Goal: Transaction & Acquisition: Book appointment/travel/reservation

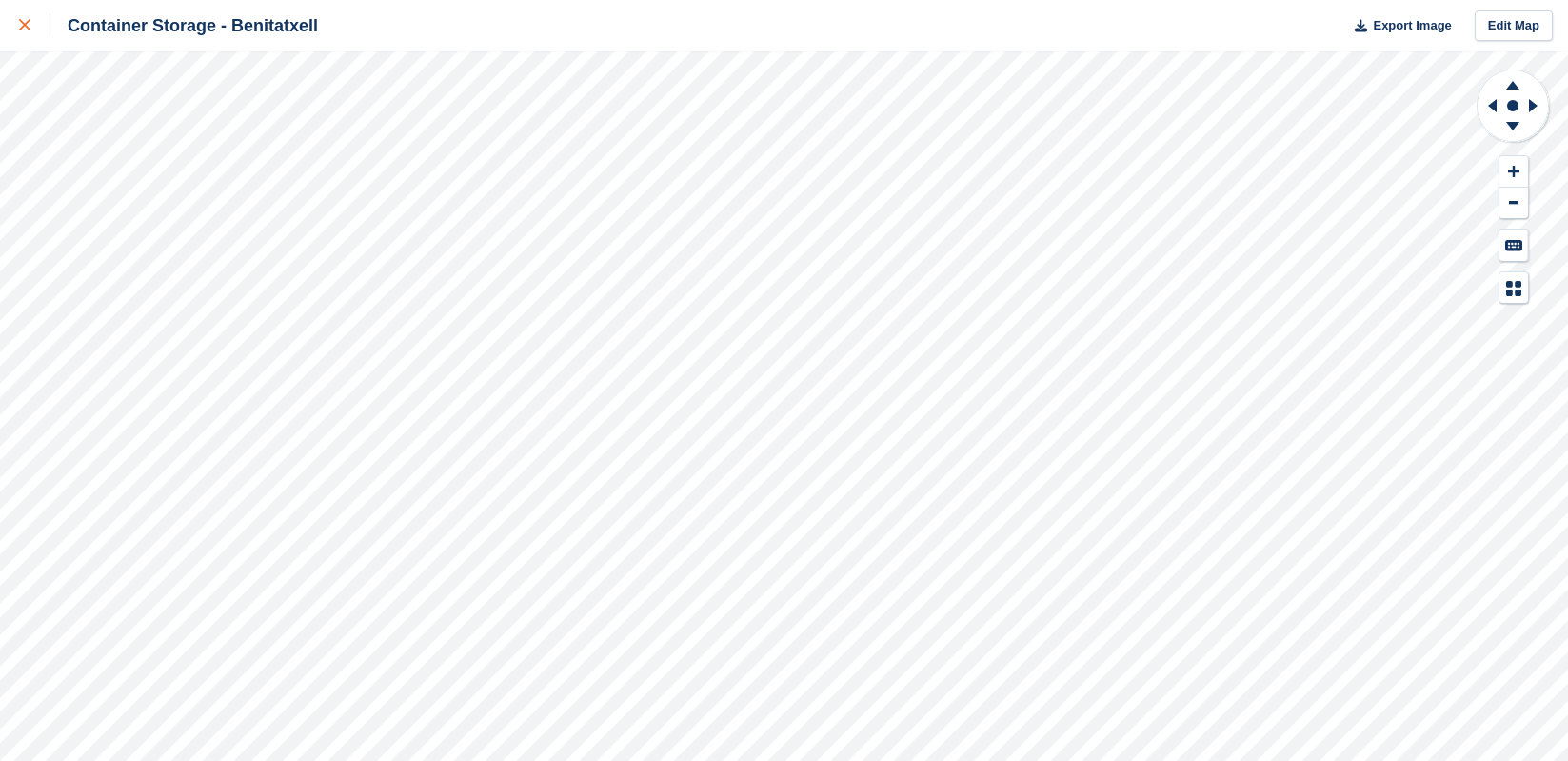
click at [22, 18] on div at bounding box center [35, 26] width 31 height 23
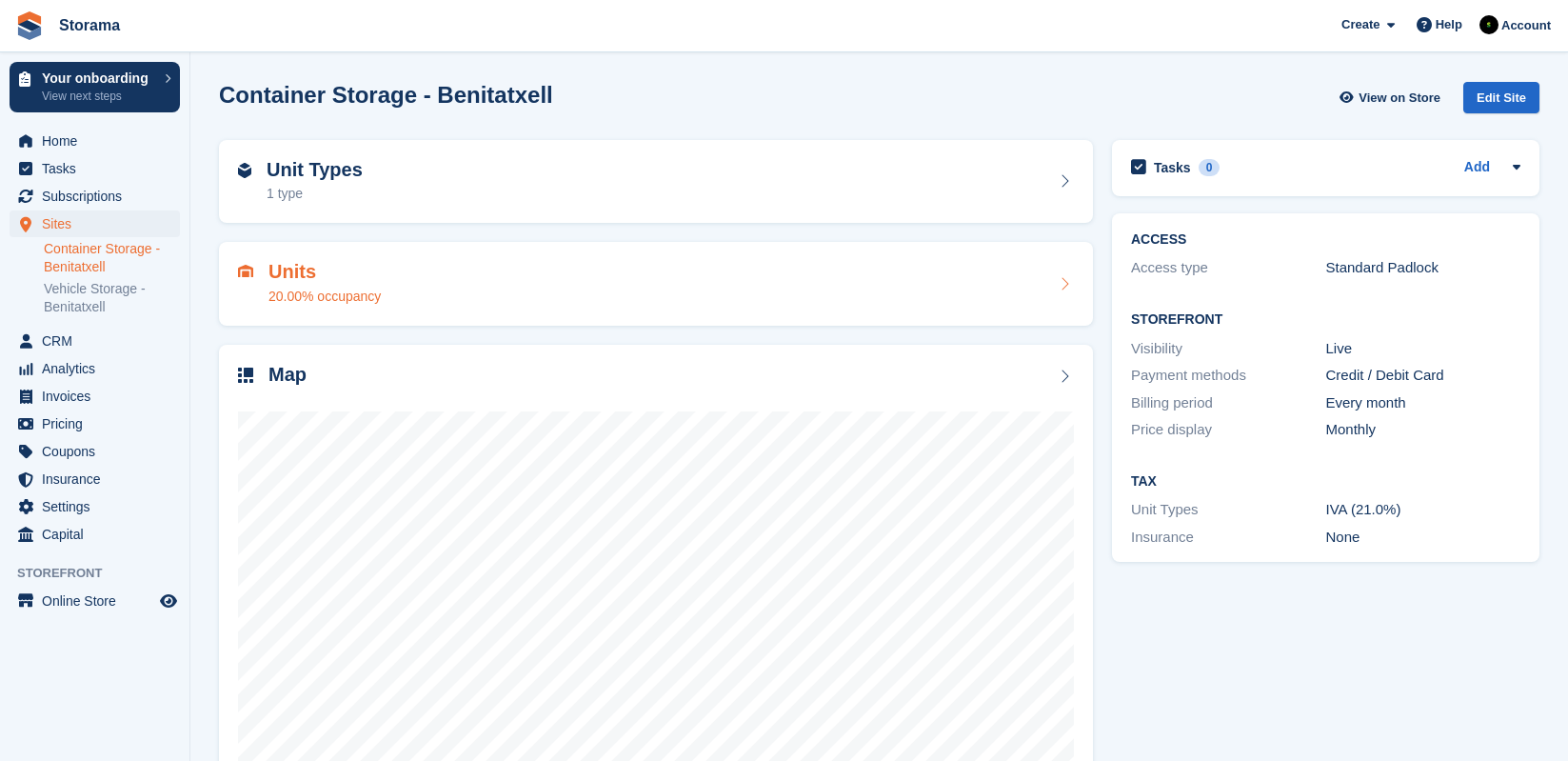
click at [361, 265] on h2 "Units" at bounding box center [324, 271] width 113 height 22
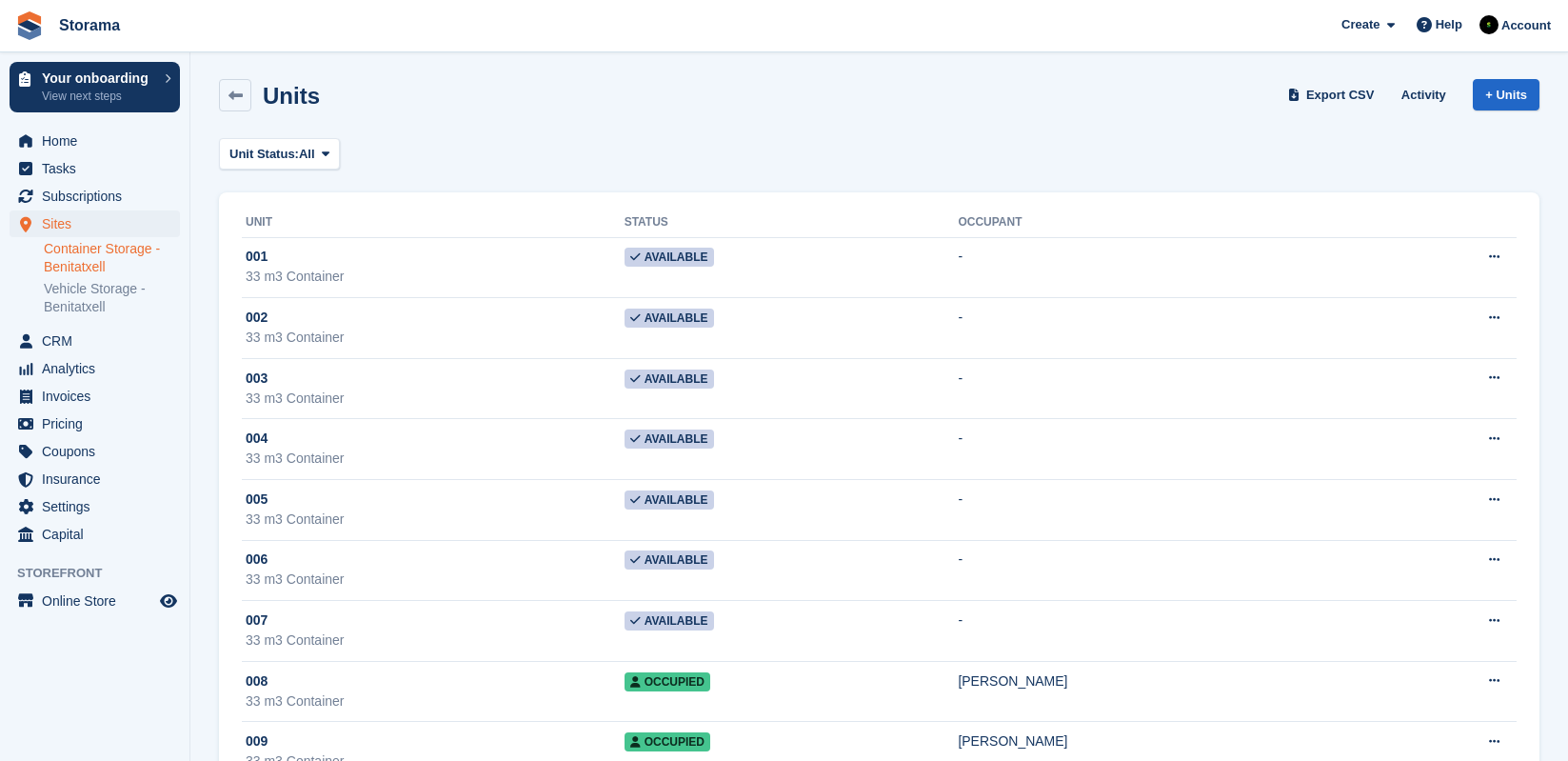
scroll to position [4, 0]
